Goal: Task Accomplishment & Management: Manage account settings

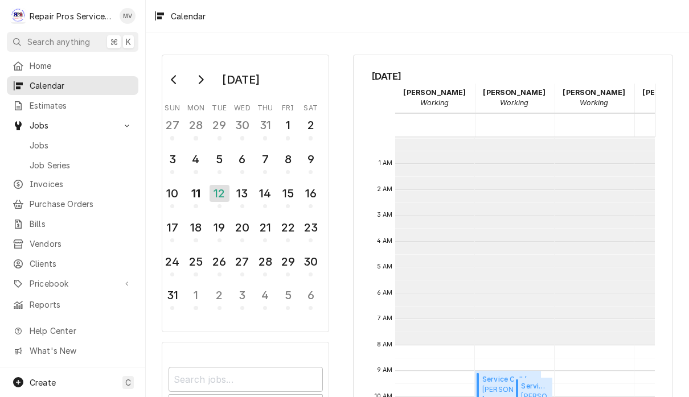
scroll to position [205, 0]
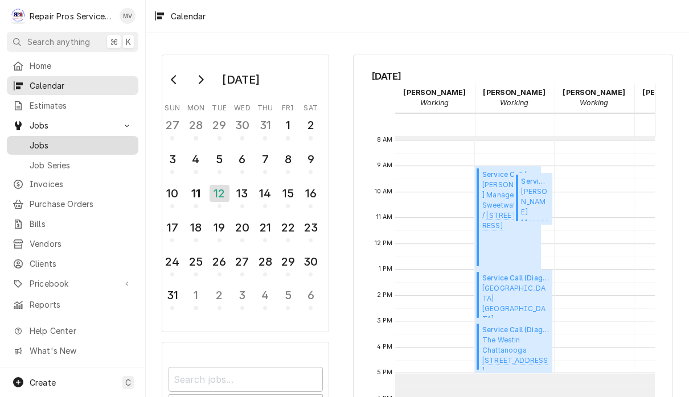
click at [63, 147] on div "Jobs" at bounding box center [72, 145] width 127 height 14
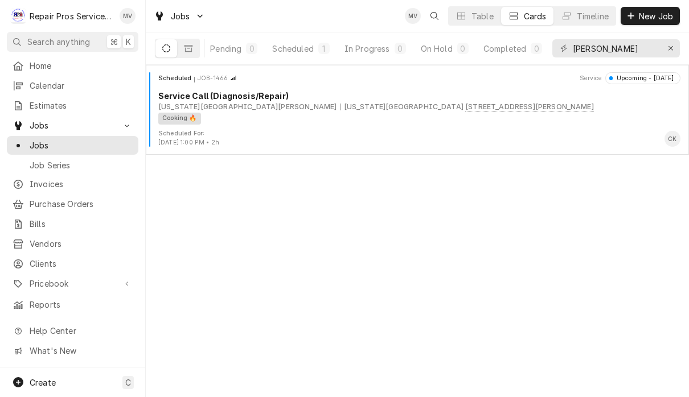
scroll to position [0, 69]
click at [672, 51] on icon "Erase input" at bounding box center [671, 48] width 6 height 8
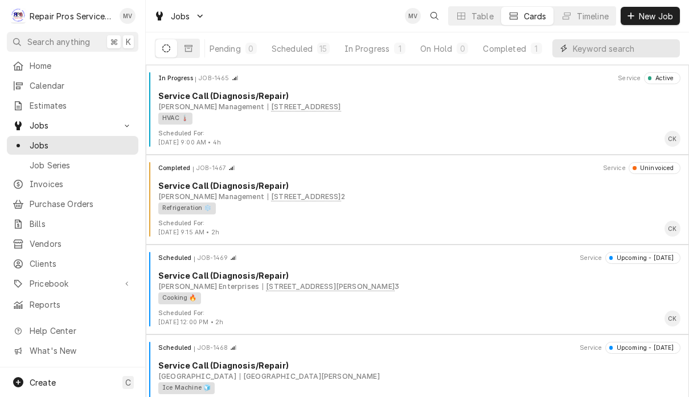
scroll to position [0, 70]
click at [508, 50] on div "Completed" at bounding box center [506, 49] width 43 height 12
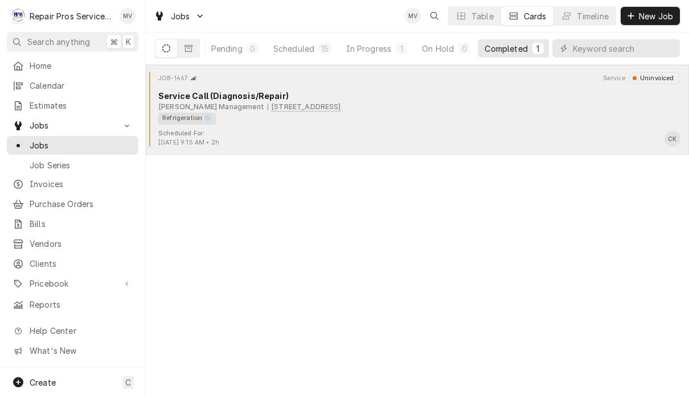
click at [453, 122] on div "Refrigeration ❄️" at bounding box center [415, 119] width 514 height 12
click at [567, 98] on div "Service Call (Diagnosis/Repair)" at bounding box center [419, 96] width 522 height 12
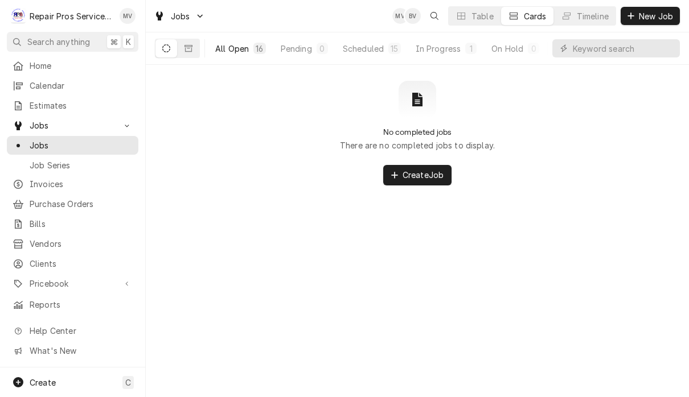
click at [225, 45] on div "All Open" at bounding box center [232, 49] width 34 height 12
